Goal: Task Accomplishment & Management: Use online tool/utility

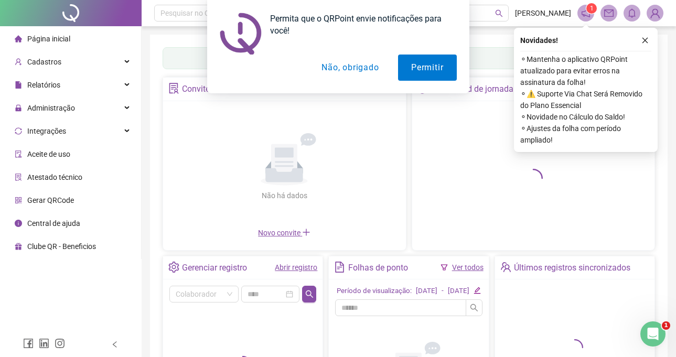
click at [645, 38] on div "Permita que o QRPoint envie notificações para você! Permitir Não, obrigado" at bounding box center [338, 46] width 676 height 93
click at [348, 69] on button "Não, obrigado" at bounding box center [349, 68] width 83 height 26
click at [650, 39] on div "Permita que o QRPoint envie notificações para você! Permitir Não, obrigado" at bounding box center [338, 46] width 676 height 93
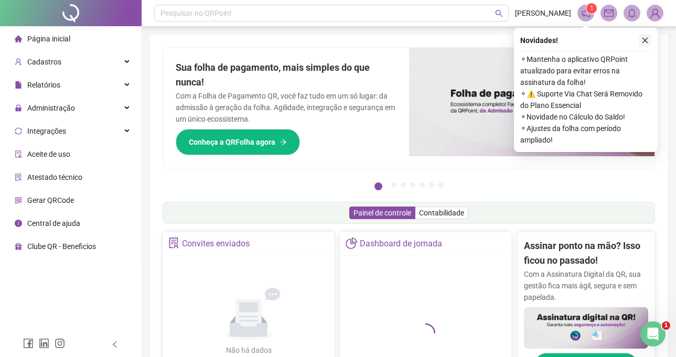
click at [648, 40] on icon "close" at bounding box center [644, 40] width 7 height 7
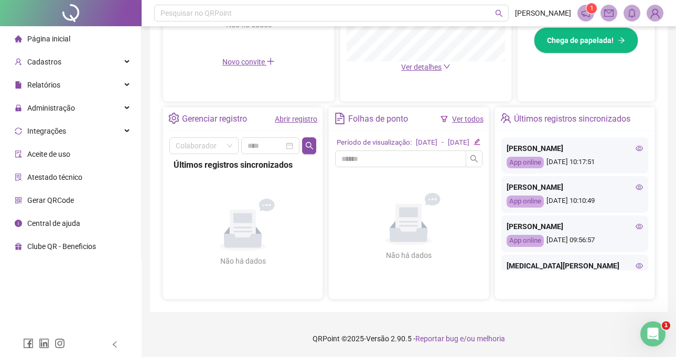
scroll to position [331, 0]
click at [96, 116] on div "Administração" at bounding box center [70, 108] width 137 height 21
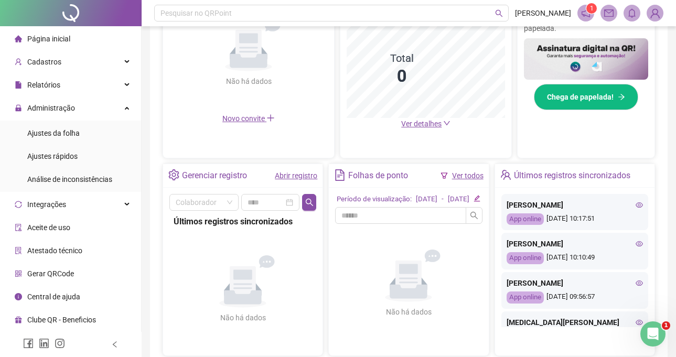
scroll to position [278, 0]
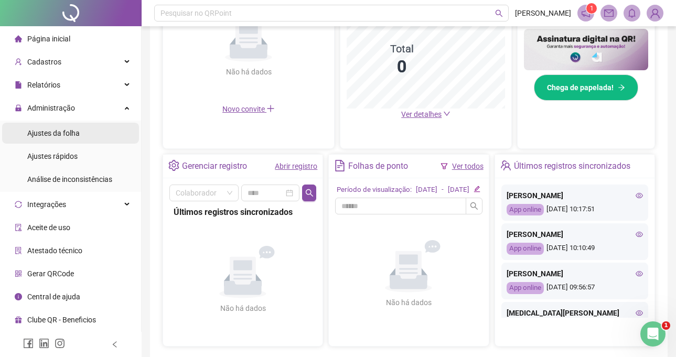
drag, startPoint x: 52, startPoint y: 136, endPoint x: 63, endPoint y: 125, distance: 15.2
click at [53, 136] on span "Ajustes da folha" at bounding box center [53, 133] width 52 height 8
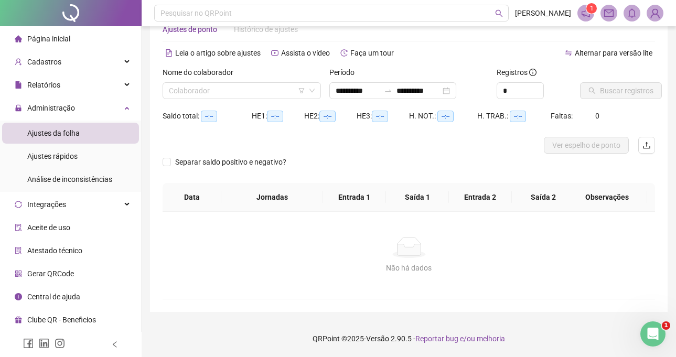
scroll to position [30, 0]
type input "**********"
click at [252, 93] on input "search" at bounding box center [237, 91] width 136 height 16
